Goal: Check status: Check status

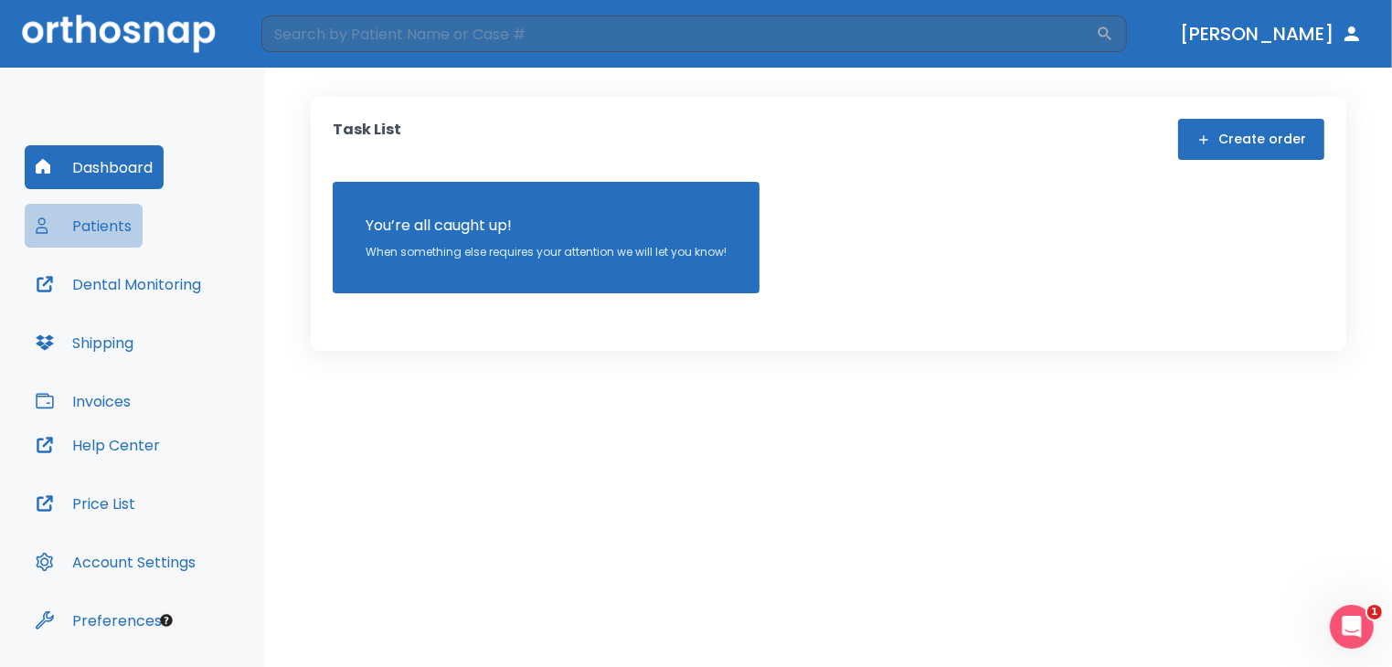
click at [119, 224] on button "Patients" at bounding box center [84, 226] width 118 height 44
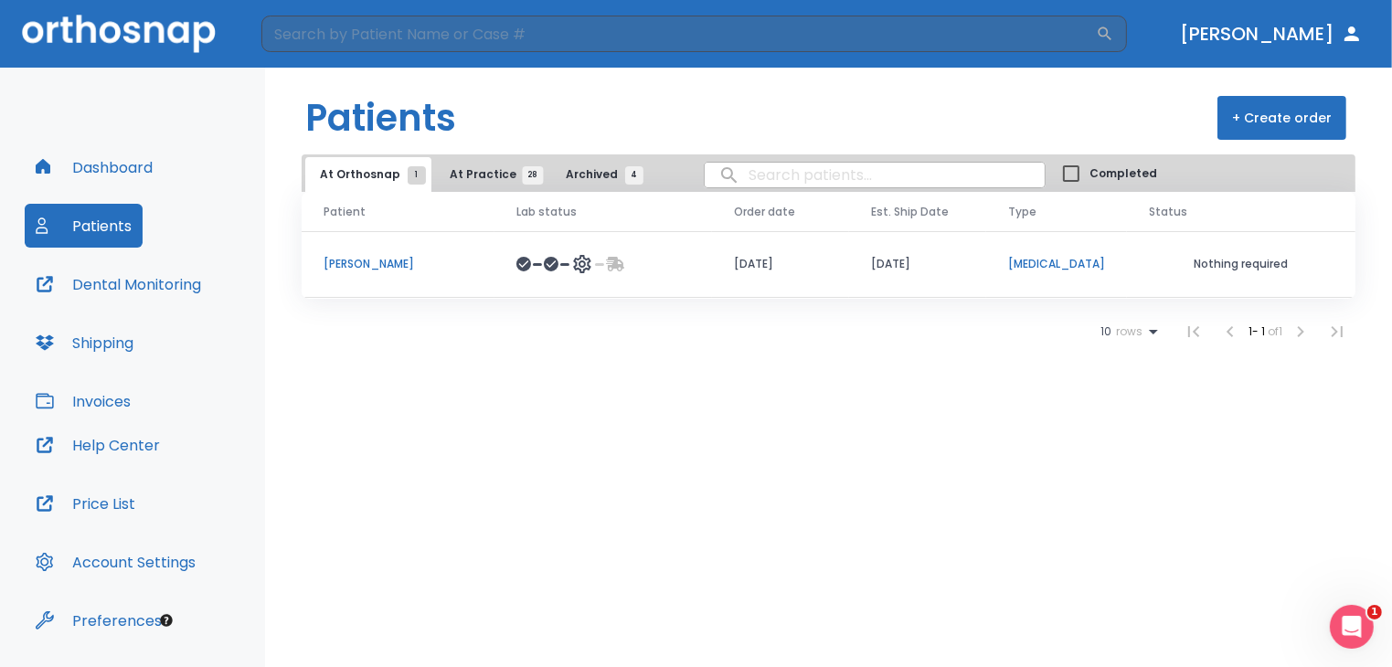
click at [356, 264] on p "[PERSON_NAME]" at bounding box center [398, 264] width 149 height 16
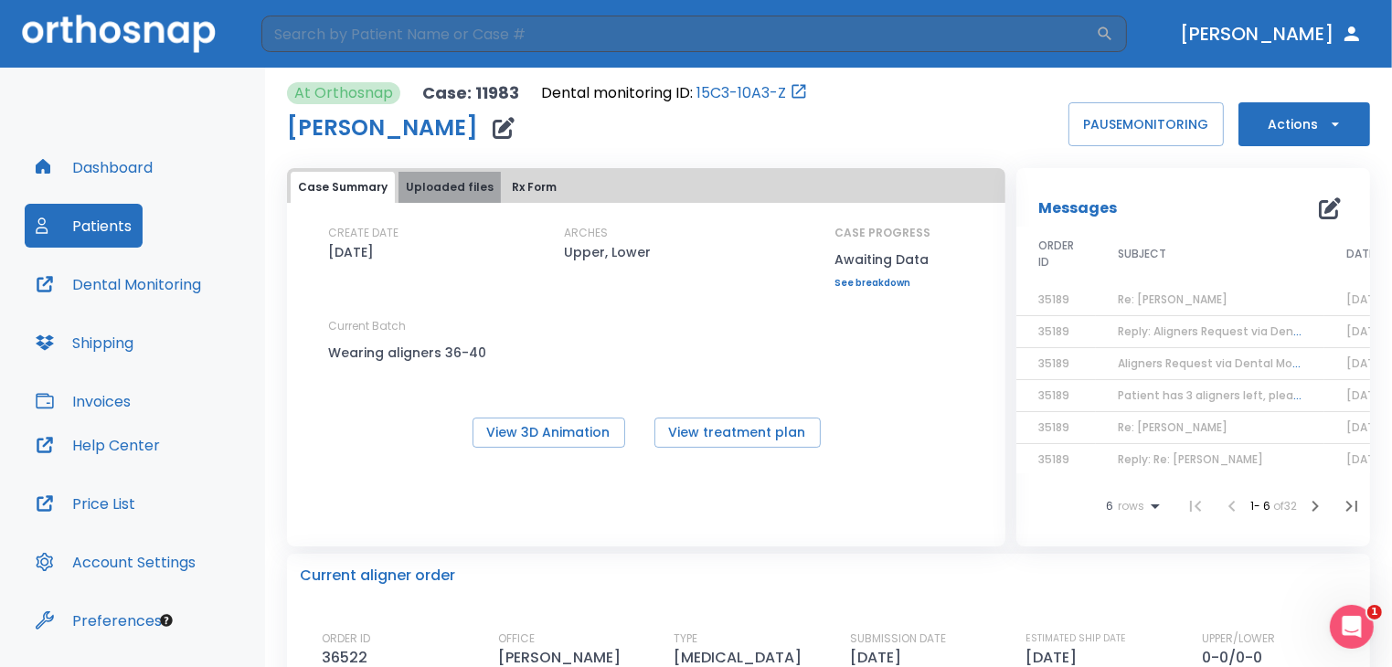
click at [468, 176] on button "Uploaded files" at bounding box center [450, 187] width 102 height 31
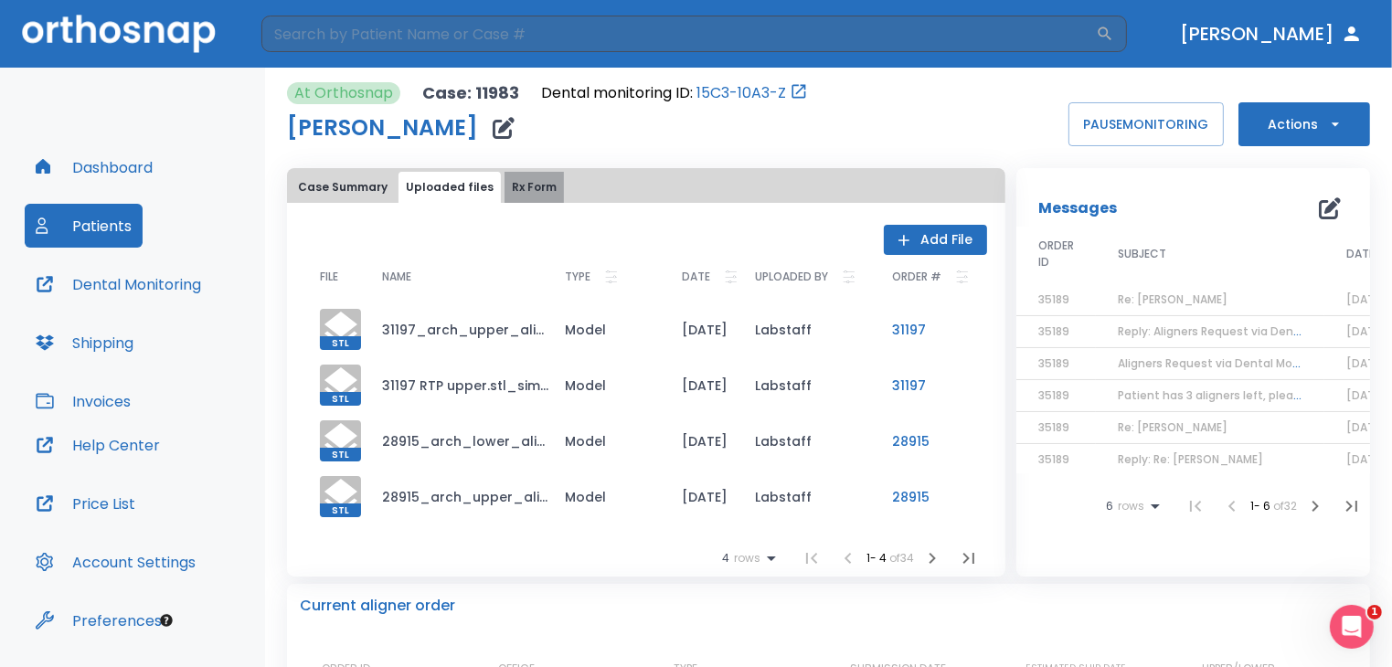
click at [505, 188] on button "Rx Form" at bounding box center [534, 187] width 59 height 31
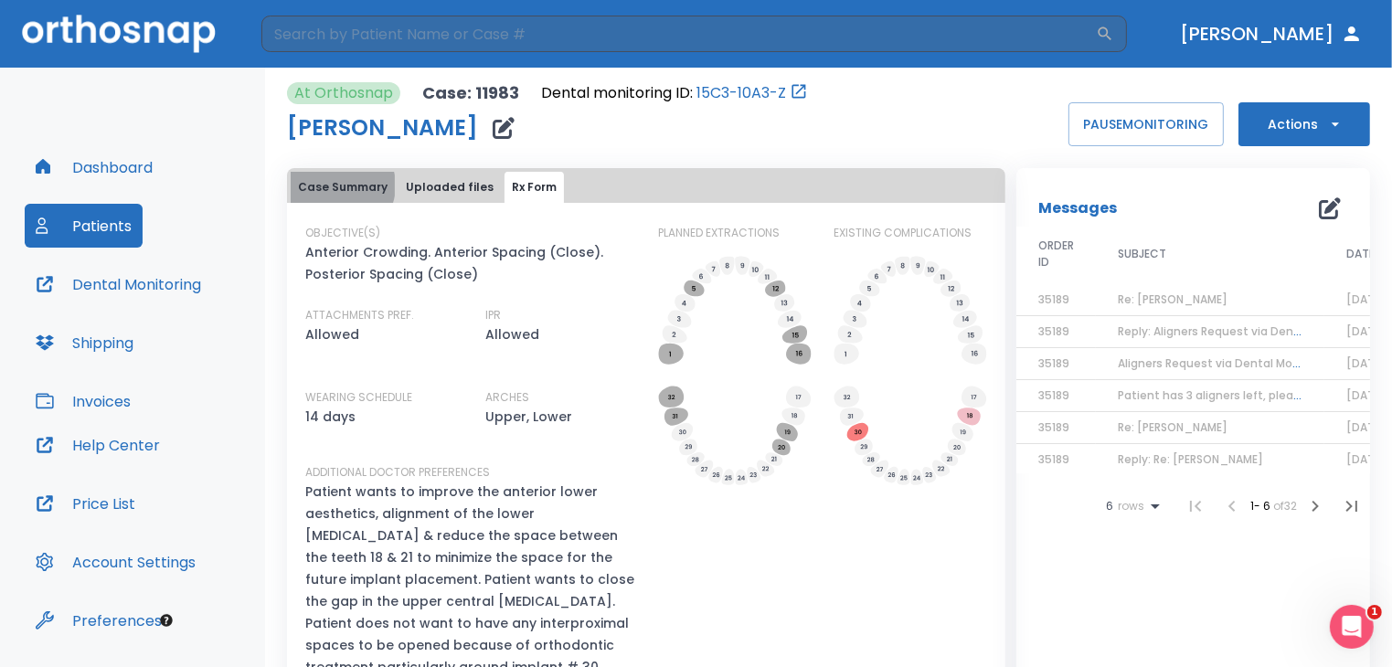
click at [338, 186] on button "Case Summary" at bounding box center [343, 187] width 104 height 31
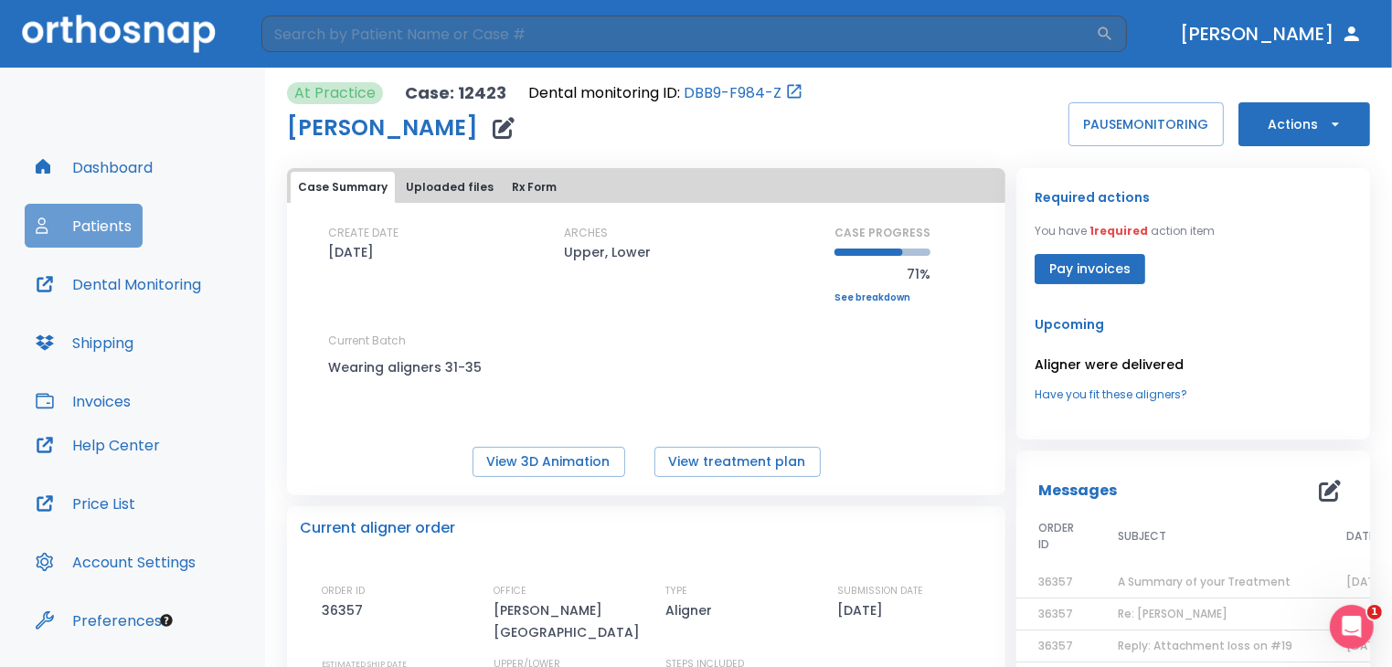
click at [88, 228] on button "Patients" at bounding box center [84, 226] width 118 height 44
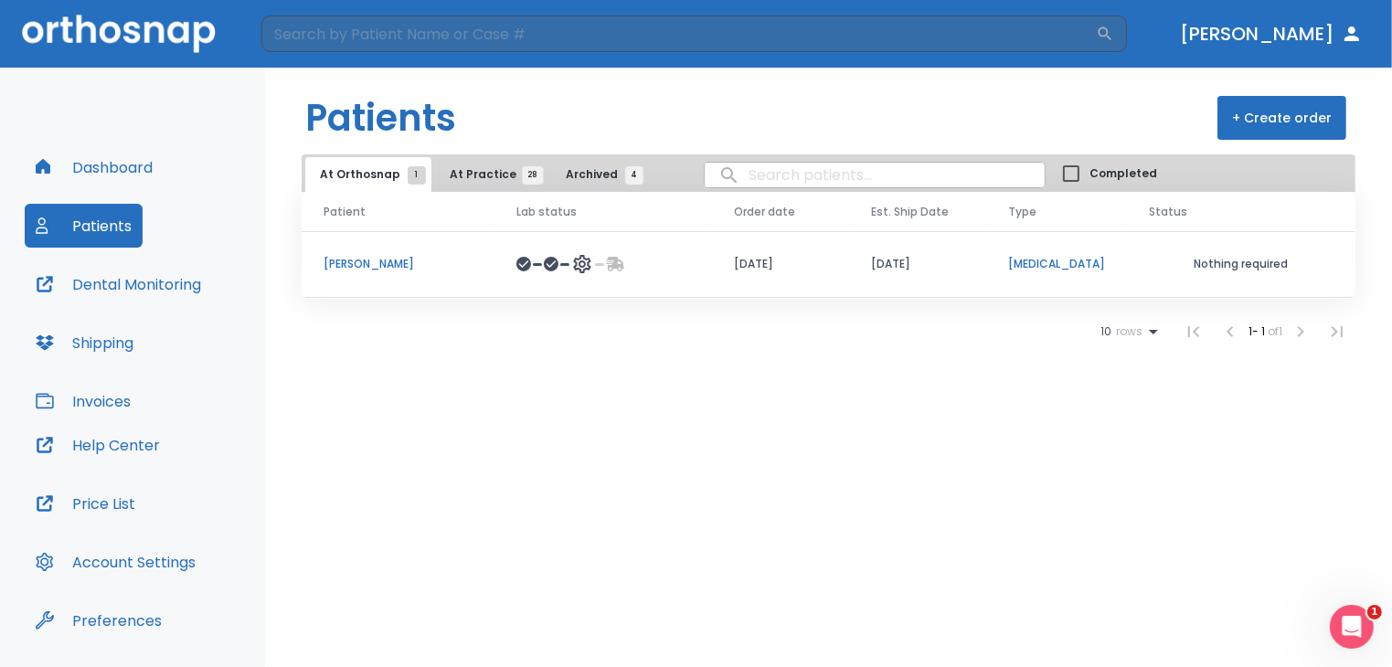
click at [365, 258] on p "[PERSON_NAME]" at bounding box center [398, 264] width 149 height 16
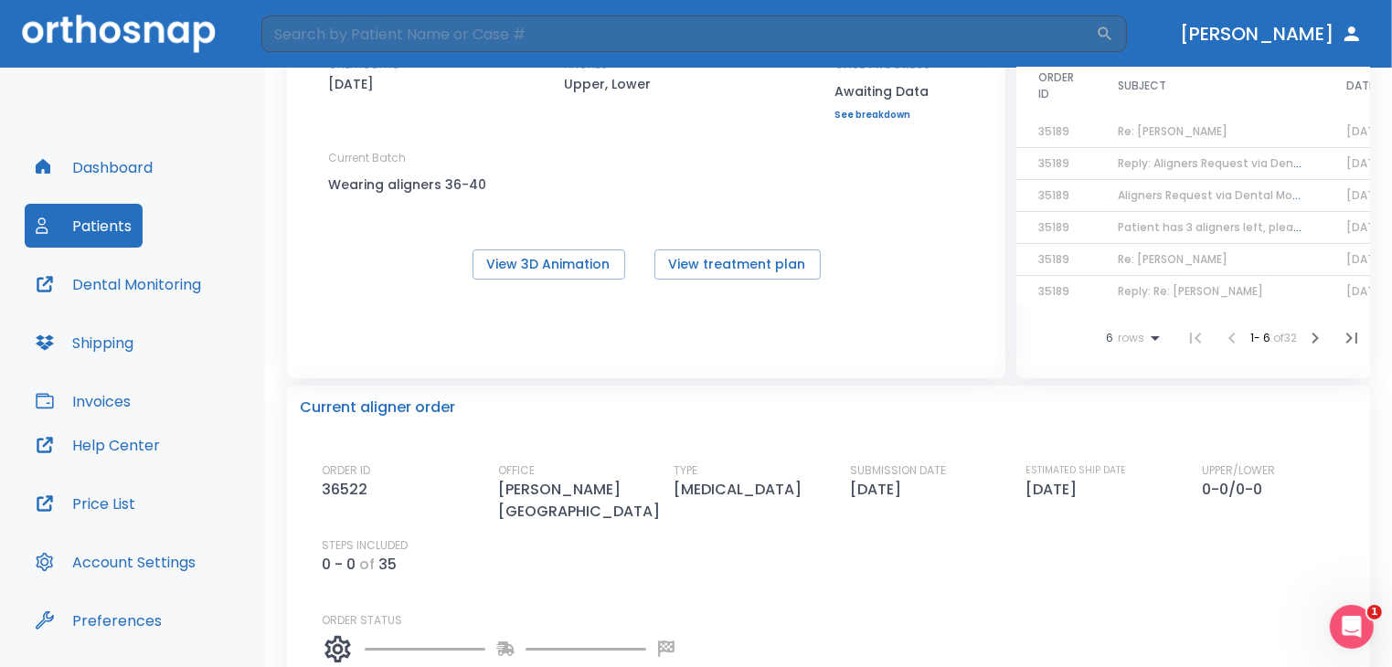
scroll to position [373, 0]
